Goal: Task Accomplishment & Management: Manage account settings

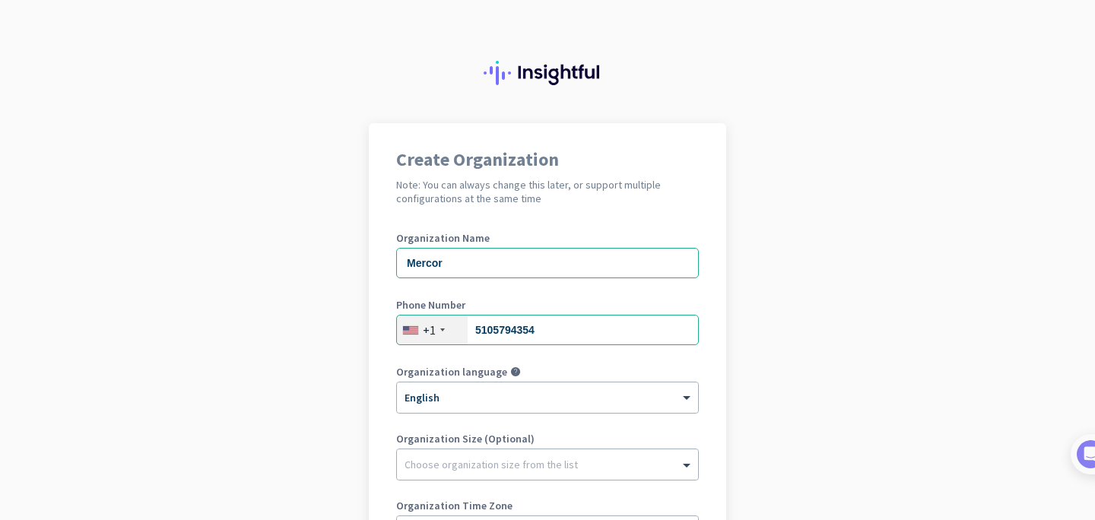
scroll to position [216, 0]
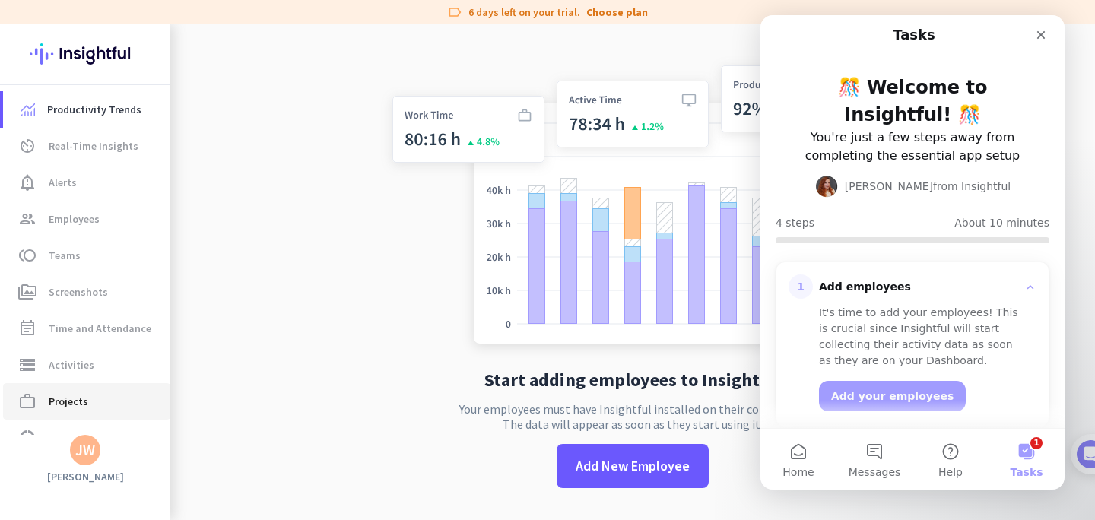
click at [62, 413] on link "work_outline Projects" at bounding box center [86, 401] width 167 height 37
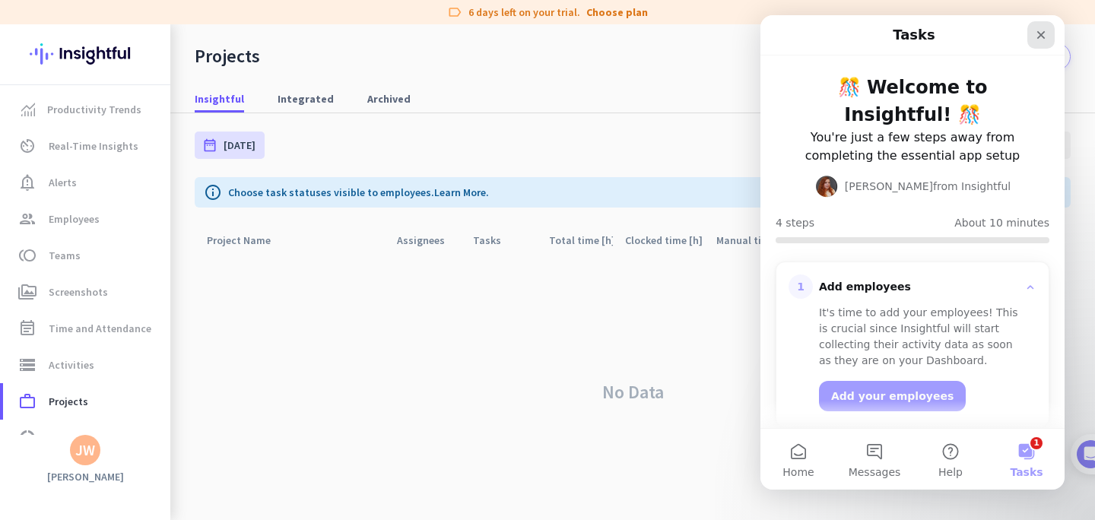
click at [1043, 33] on icon "Close" at bounding box center [1041, 35] width 8 height 8
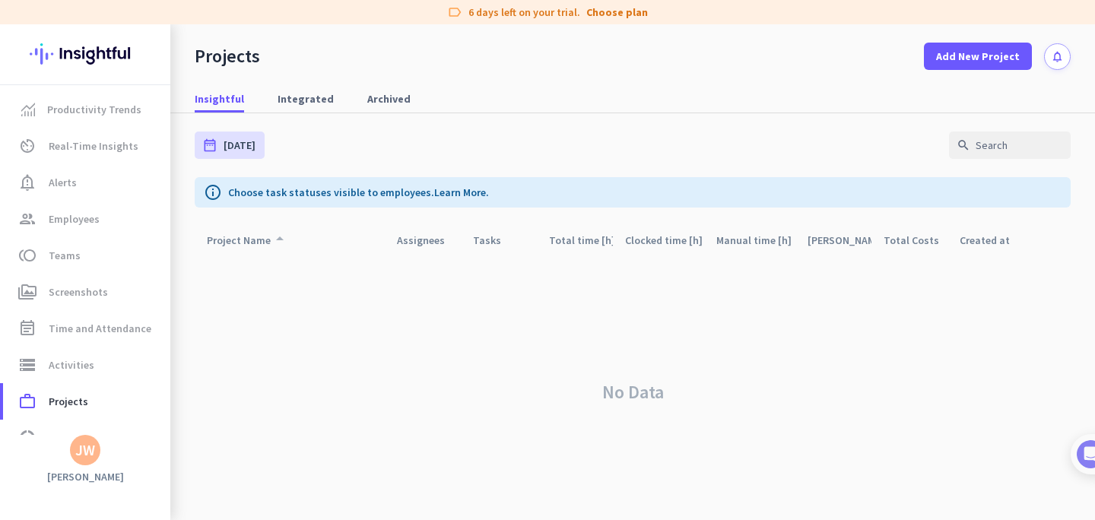
click at [265, 238] on div "Project Name arrow_drop_up" at bounding box center [248, 240] width 82 height 21
click at [88, 121] on link "Productivity Trends" at bounding box center [86, 109] width 167 height 37
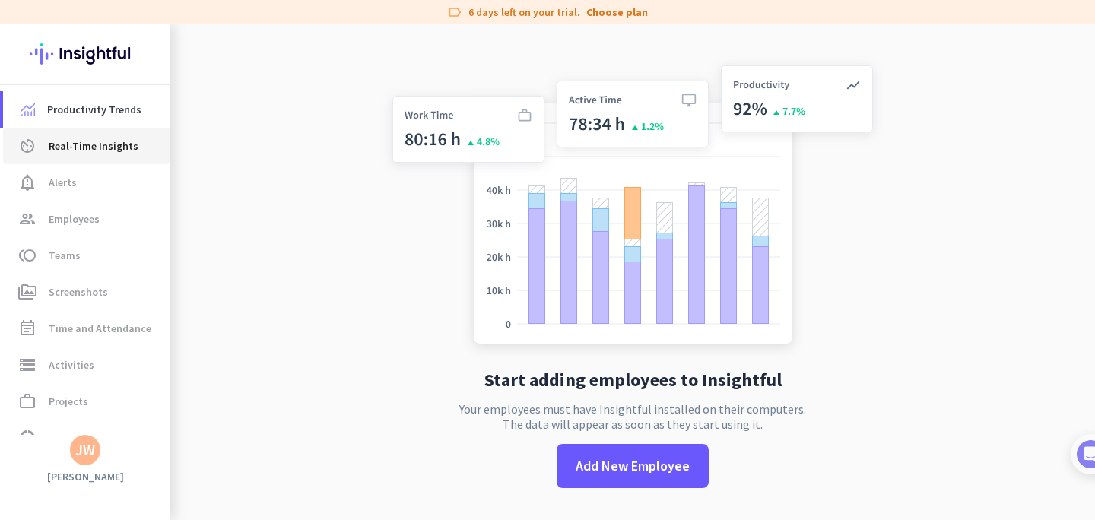
click at [87, 145] on span "Real-Time Insights" at bounding box center [94, 146] width 90 height 18
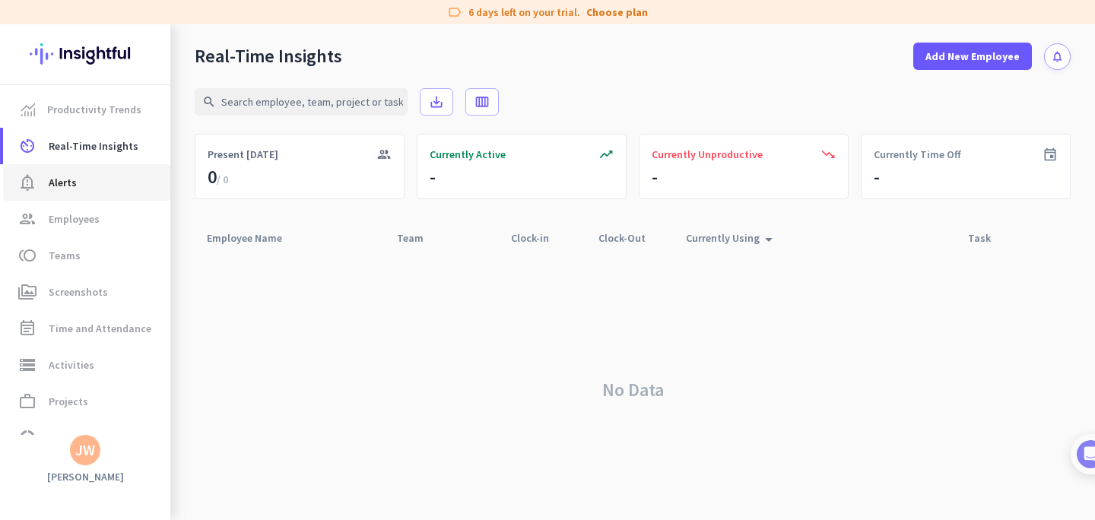
click at [81, 179] on span "notification_important Alerts" at bounding box center [86, 182] width 143 height 18
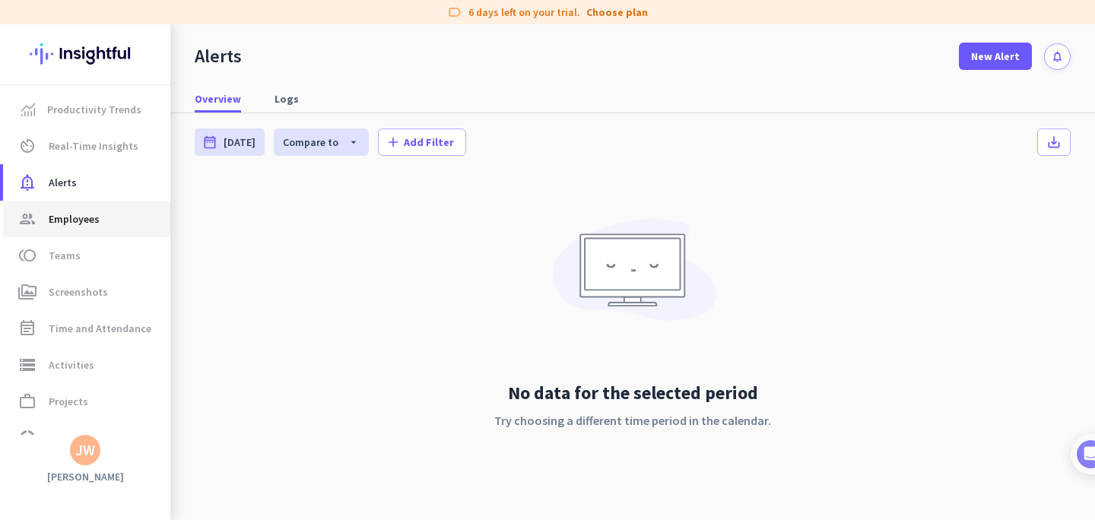
click at [78, 217] on span "Employees" at bounding box center [74, 219] width 51 height 18
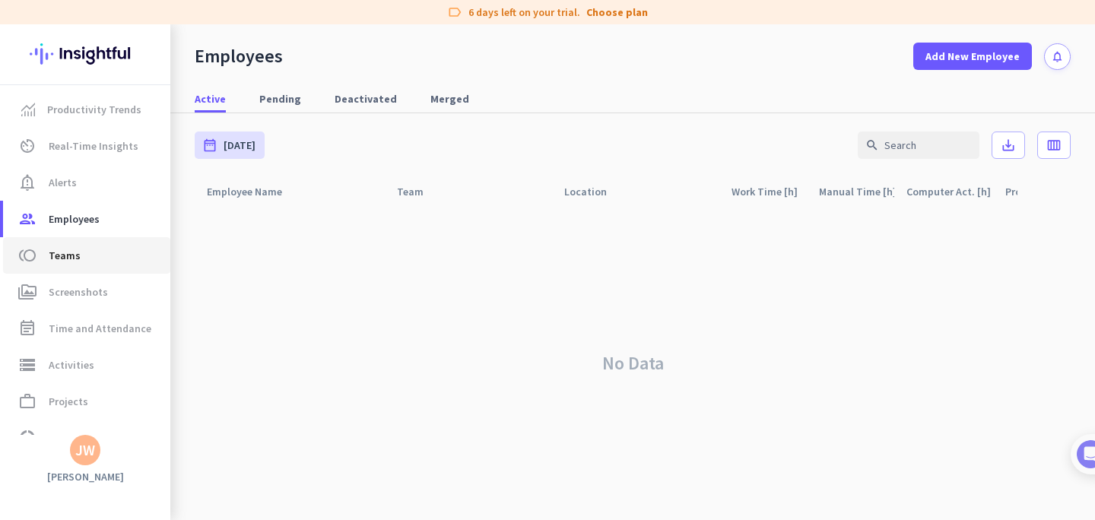
click at [70, 257] on span "Teams" at bounding box center [65, 255] width 32 height 18
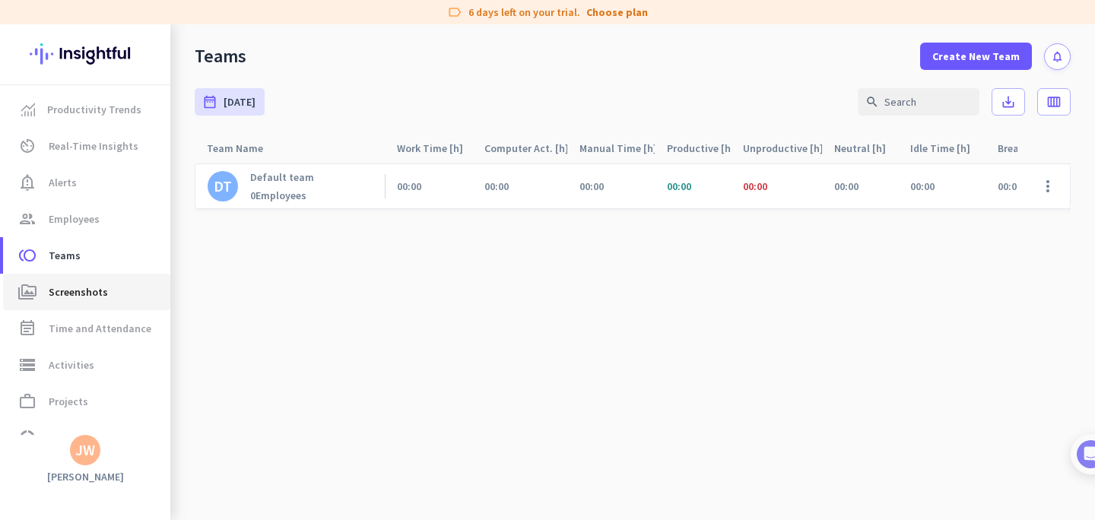
click at [73, 294] on span "Screenshots" at bounding box center [78, 292] width 59 height 18
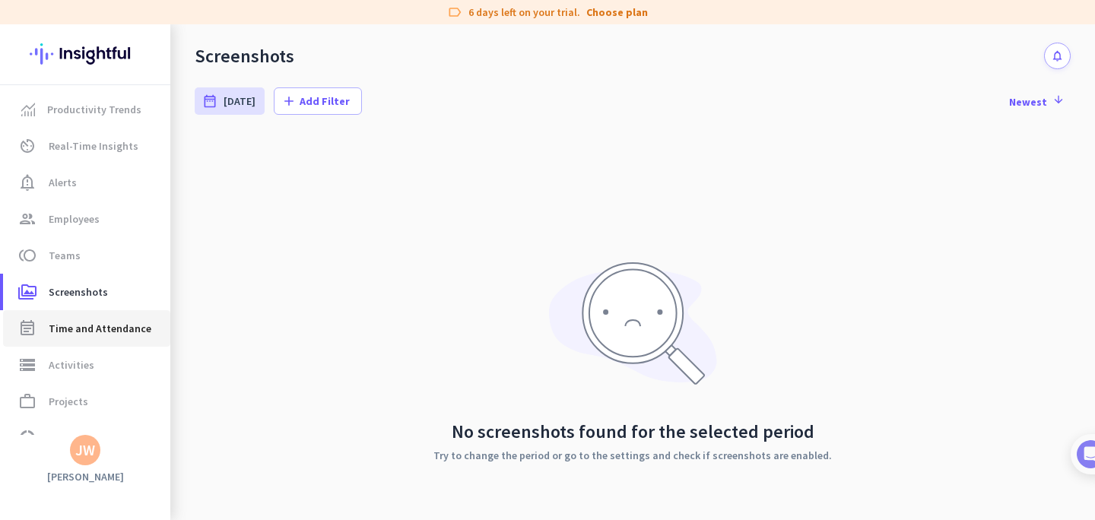
click at [72, 320] on span "Time and Attendance" at bounding box center [100, 328] width 103 height 18
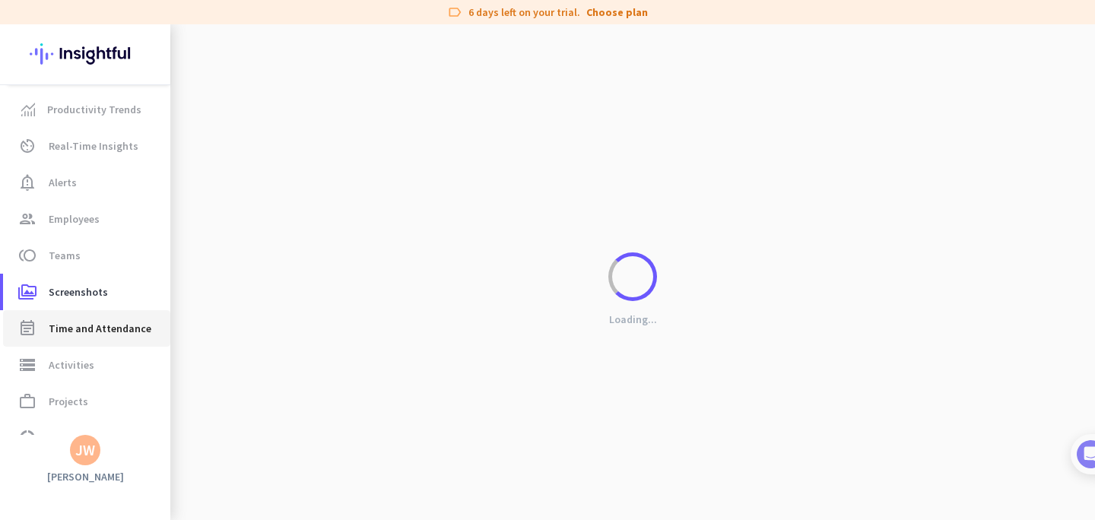
scroll to position [64, 0]
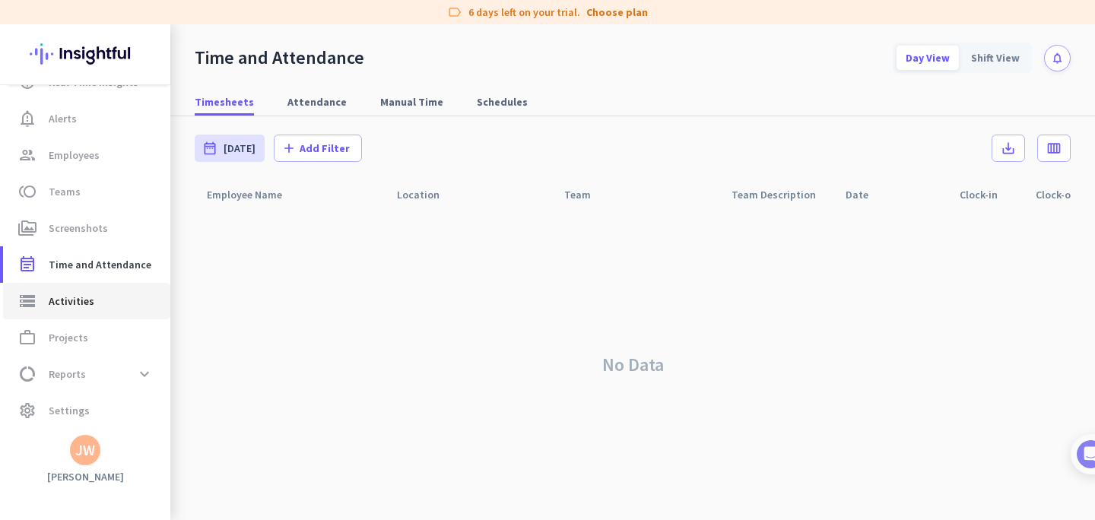
click at [78, 304] on span "Activities" at bounding box center [72, 301] width 46 height 18
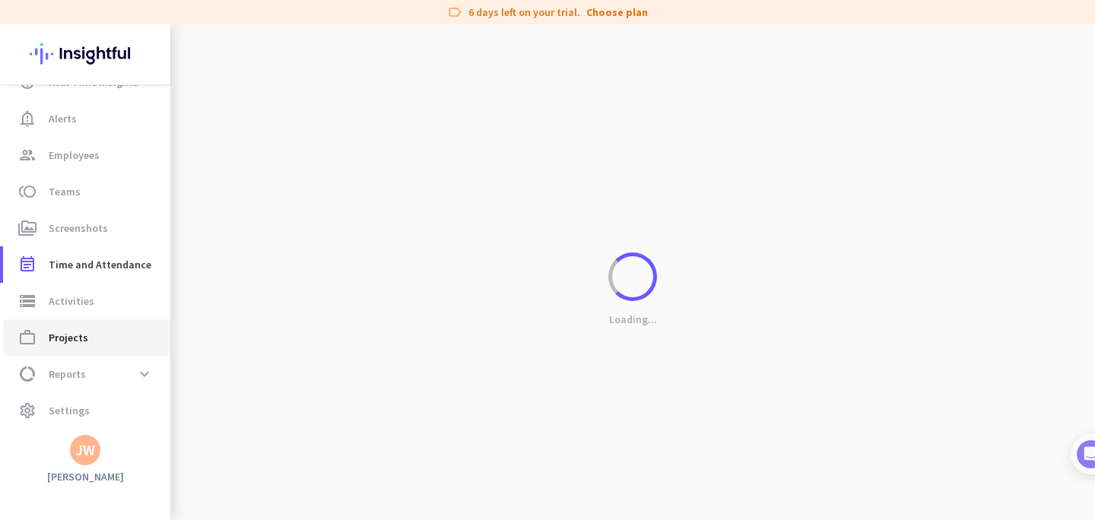
click at [80, 337] on span "Projects" at bounding box center [69, 338] width 40 height 18
type input "[DATE] - [DATE]"
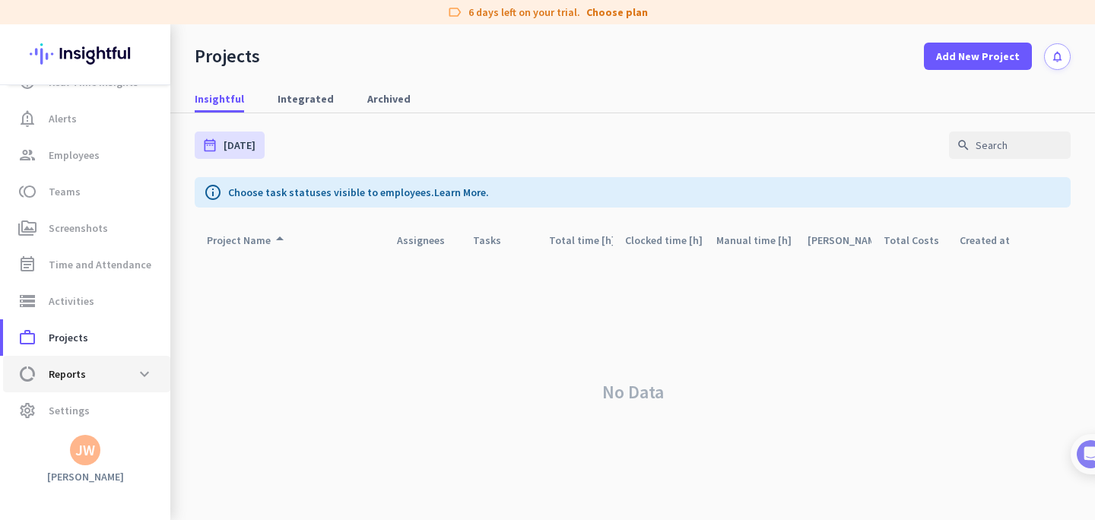
click at [79, 376] on span "Reports" at bounding box center [67, 374] width 37 height 18
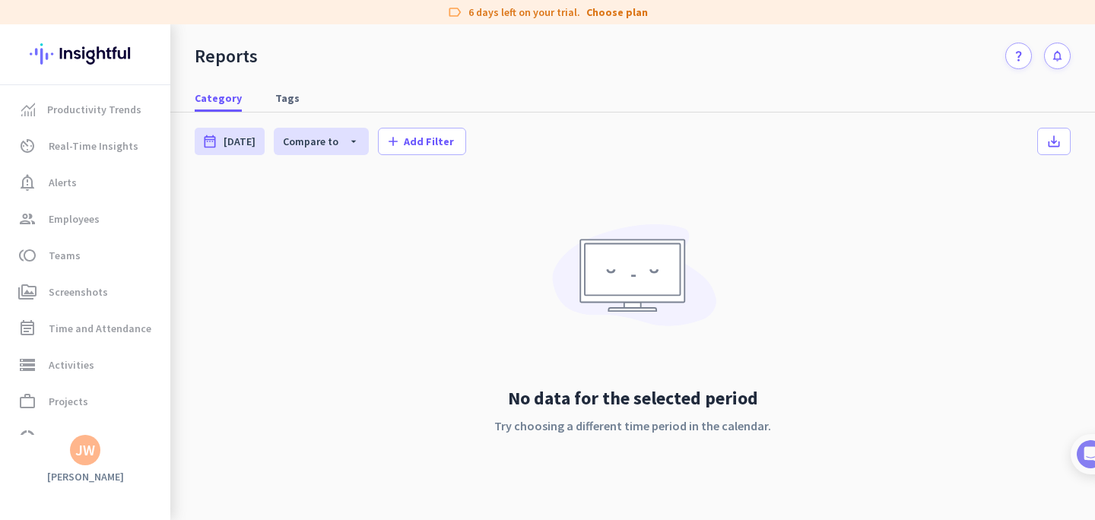
click at [81, 459] on div "JW" at bounding box center [85, 450] width 30 height 30
click at [147, 418] on span "Sign out" at bounding box center [166, 421] width 92 height 14
